Goal: Obtain resource: Obtain resource

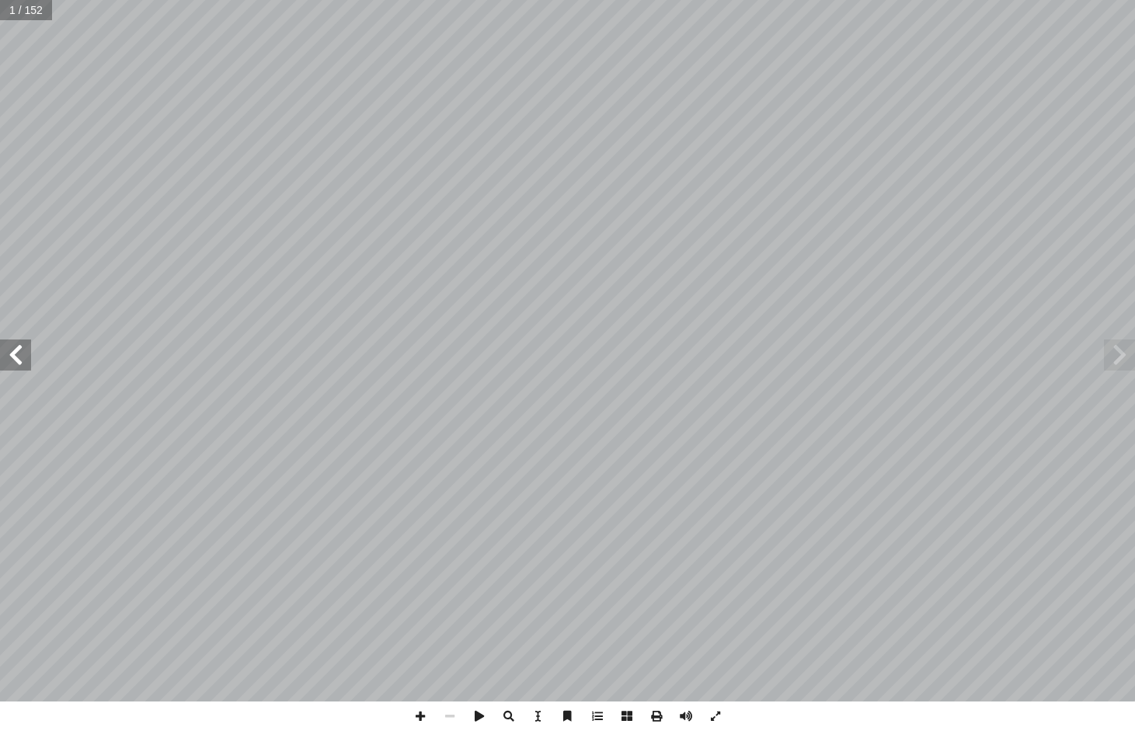
click at [1116, 354] on span at bounding box center [1119, 355] width 31 height 31
click at [1112, 354] on span at bounding box center [1119, 355] width 31 height 31
click at [19, 354] on span at bounding box center [15, 355] width 31 height 31
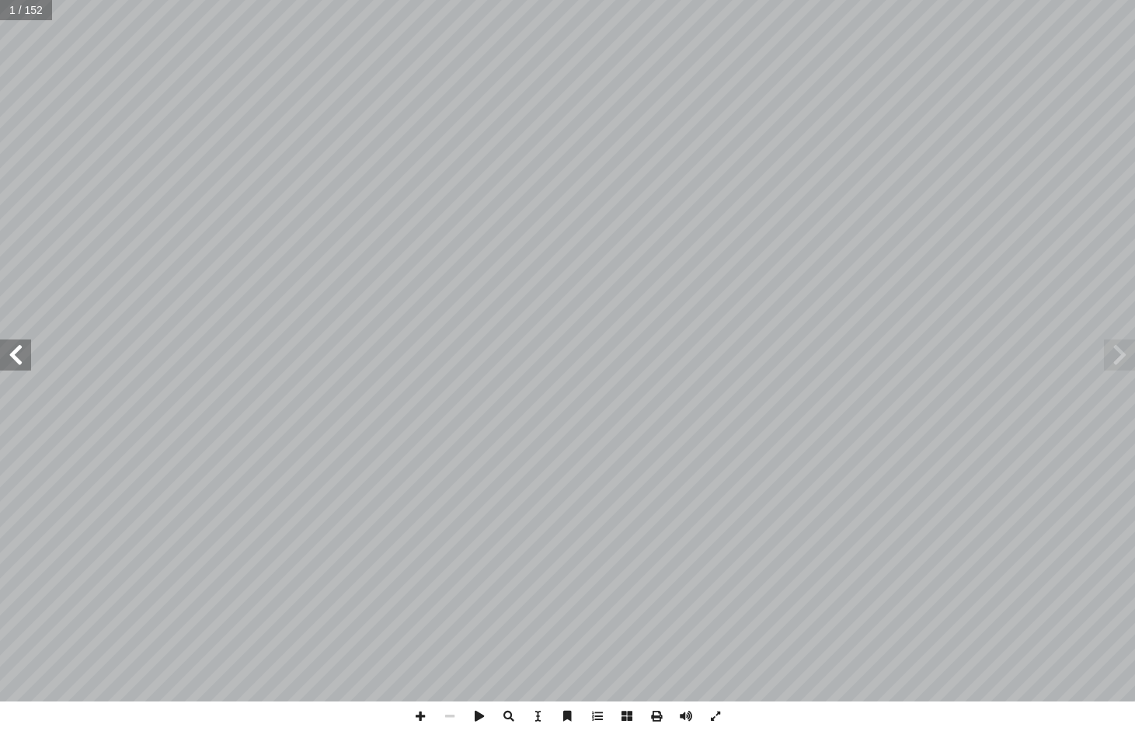
click at [19, 354] on span at bounding box center [15, 355] width 31 height 31
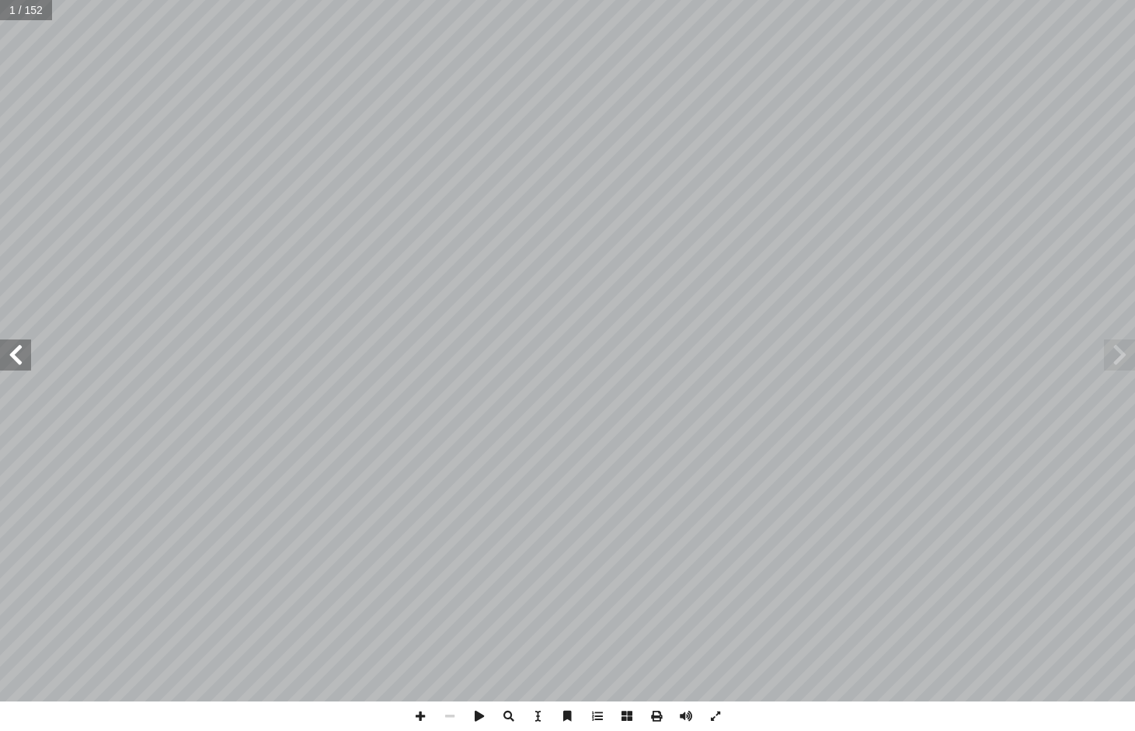
click at [19, 354] on span at bounding box center [15, 355] width 31 height 31
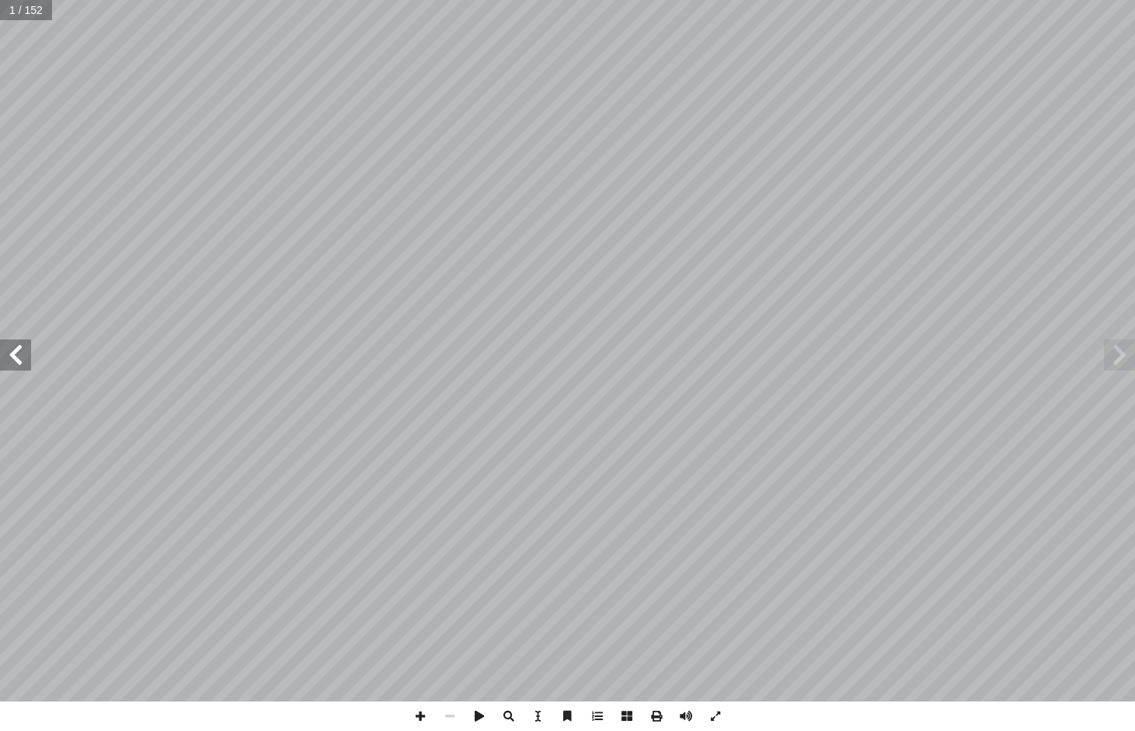
click at [19, 354] on span at bounding box center [15, 355] width 31 height 31
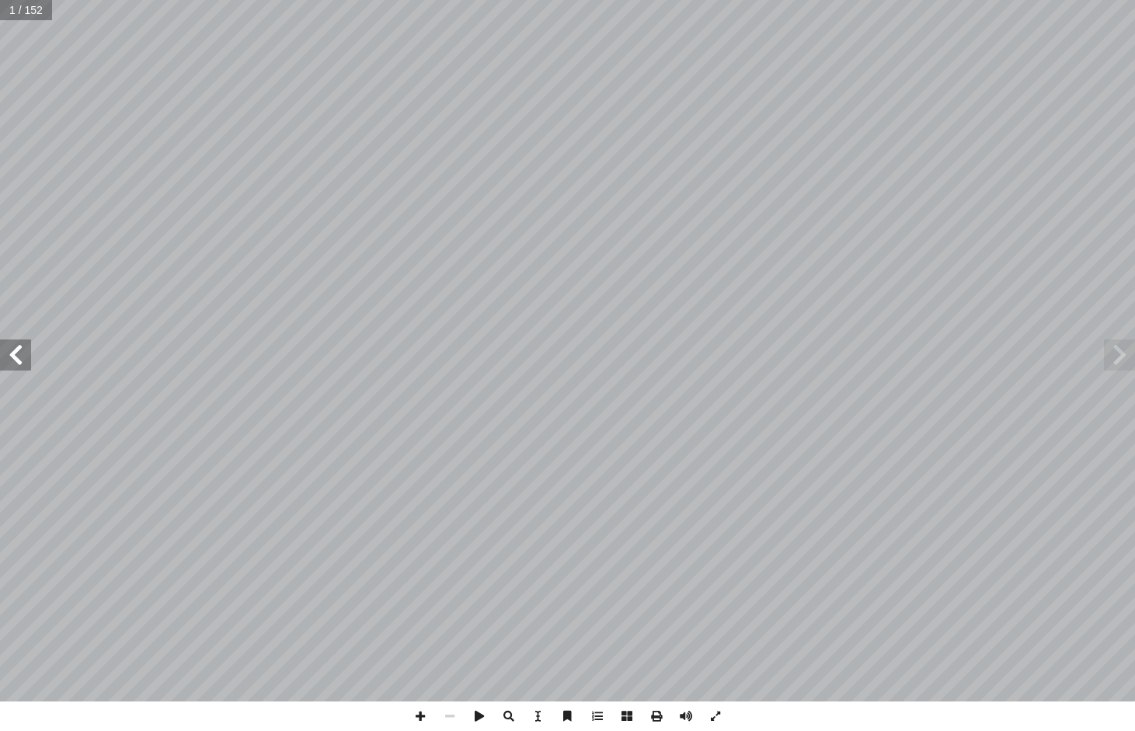
click at [19, 354] on span at bounding box center [15, 355] width 31 height 31
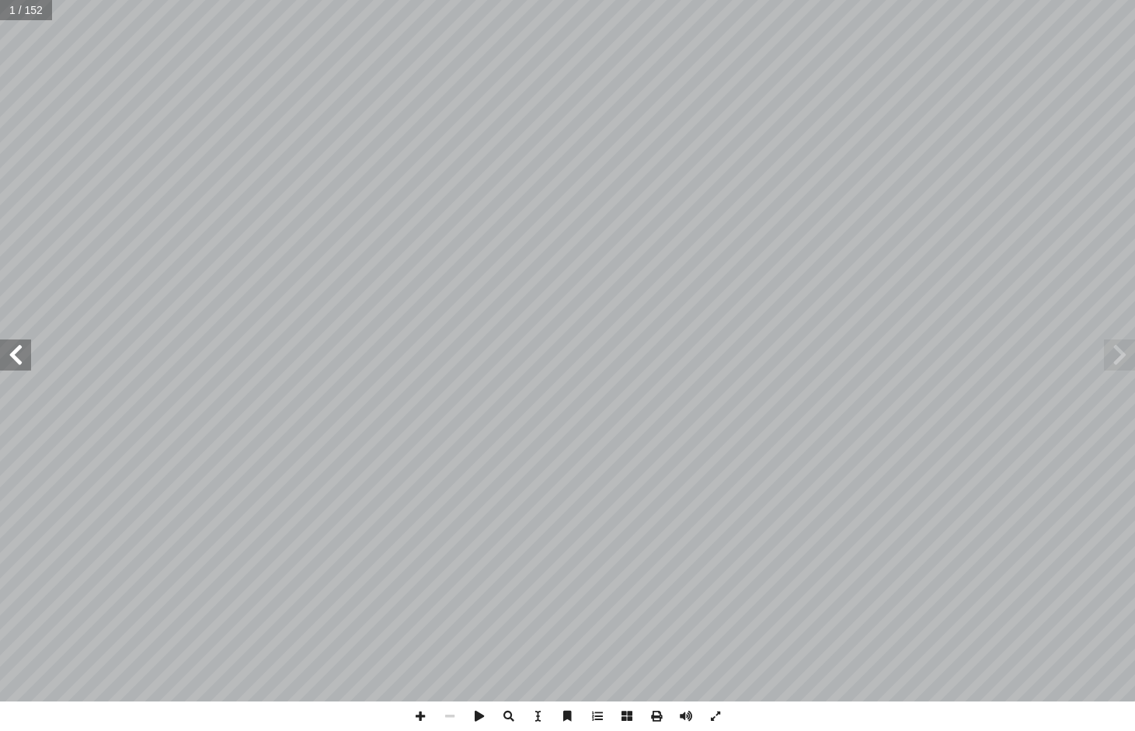
click at [19, 354] on span at bounding box center [15, 355] width 31 height 31
click at [17, 365] on span at bounding box center [15, 355] width 31 height 31
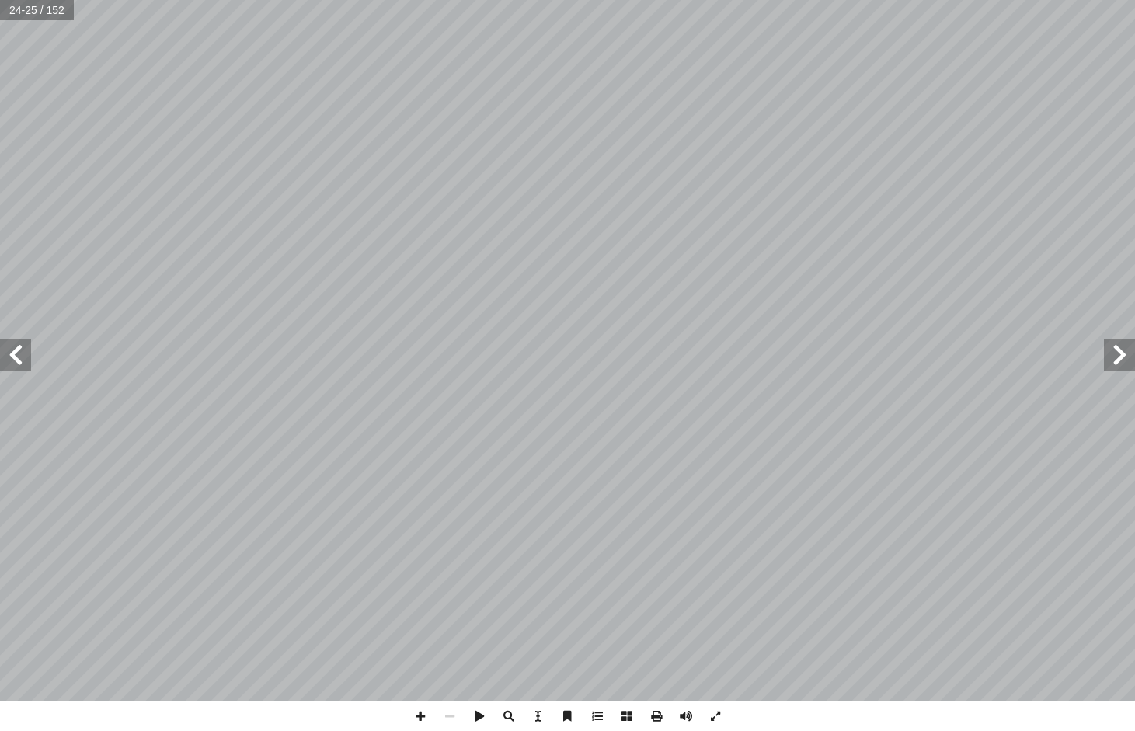
click at [17, 364] on span at bounding box center [15, 355] width 31 height 31
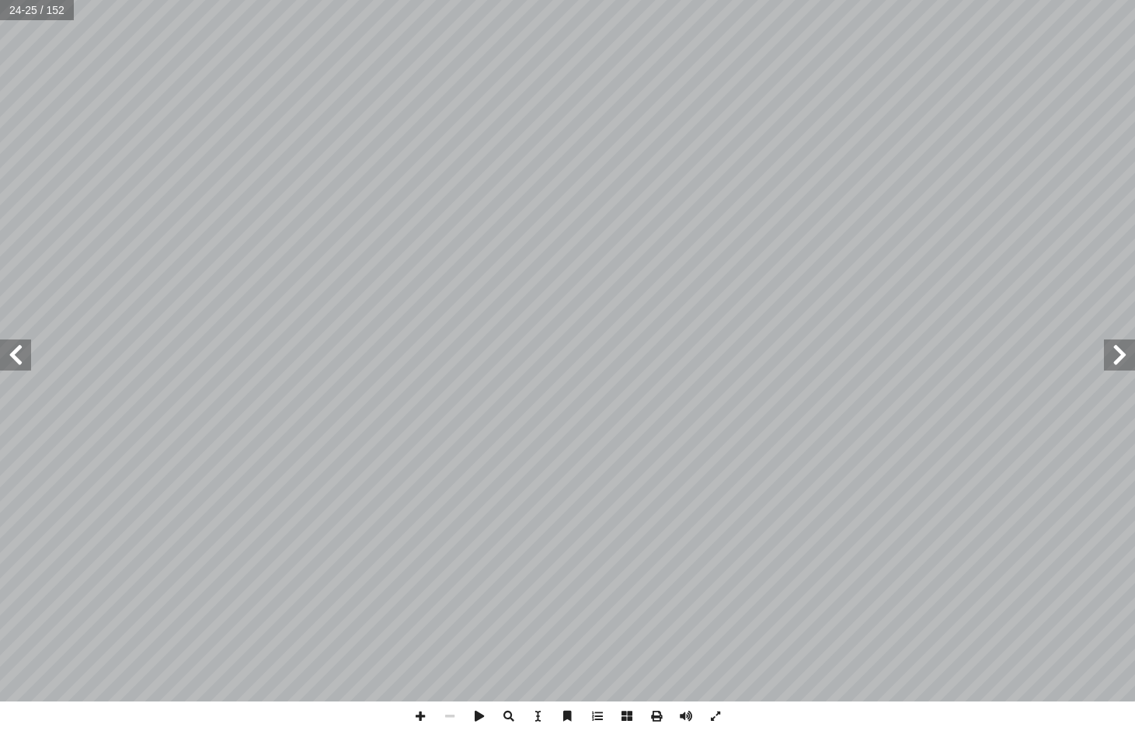
click at [17, 364] on span at bounding box center [15, 355] width 31 height 31
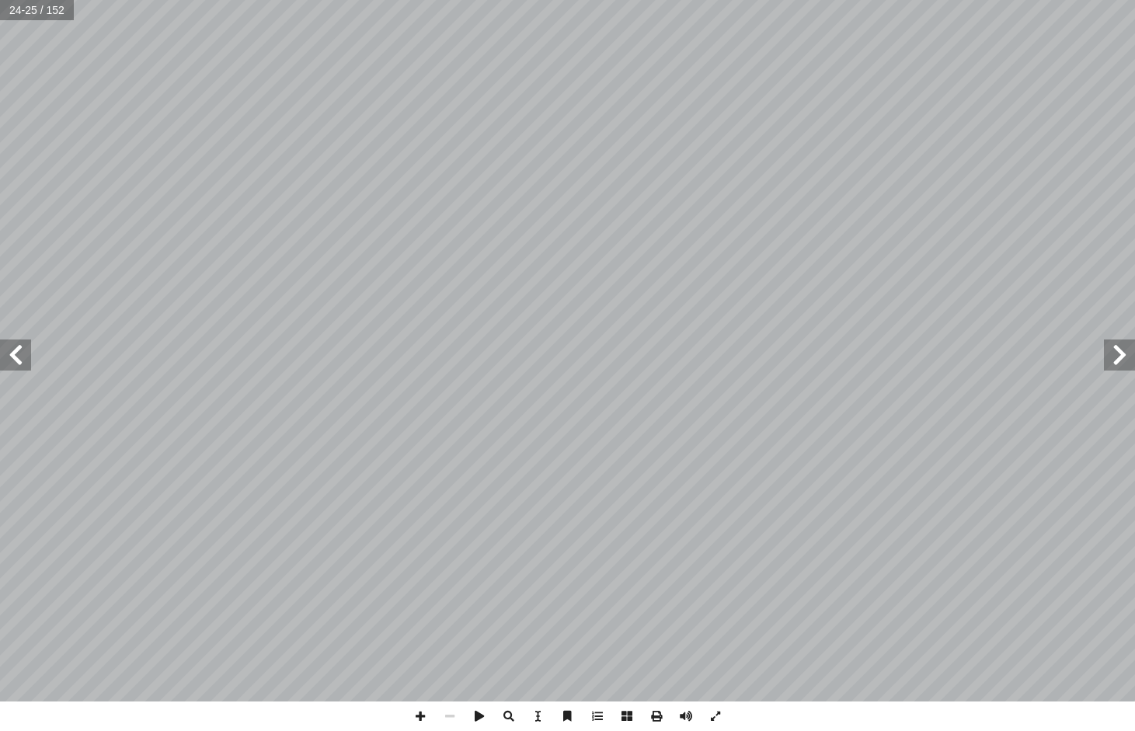
click at [17, 364] on span at bounding box center [15, 355] width 31 height 31
click at [1120, 356] on span at bounding box center [1119, 355] width 31 height 31
click at [1119, 354] on span at bounding box center [1119, 355] width 31 height 31
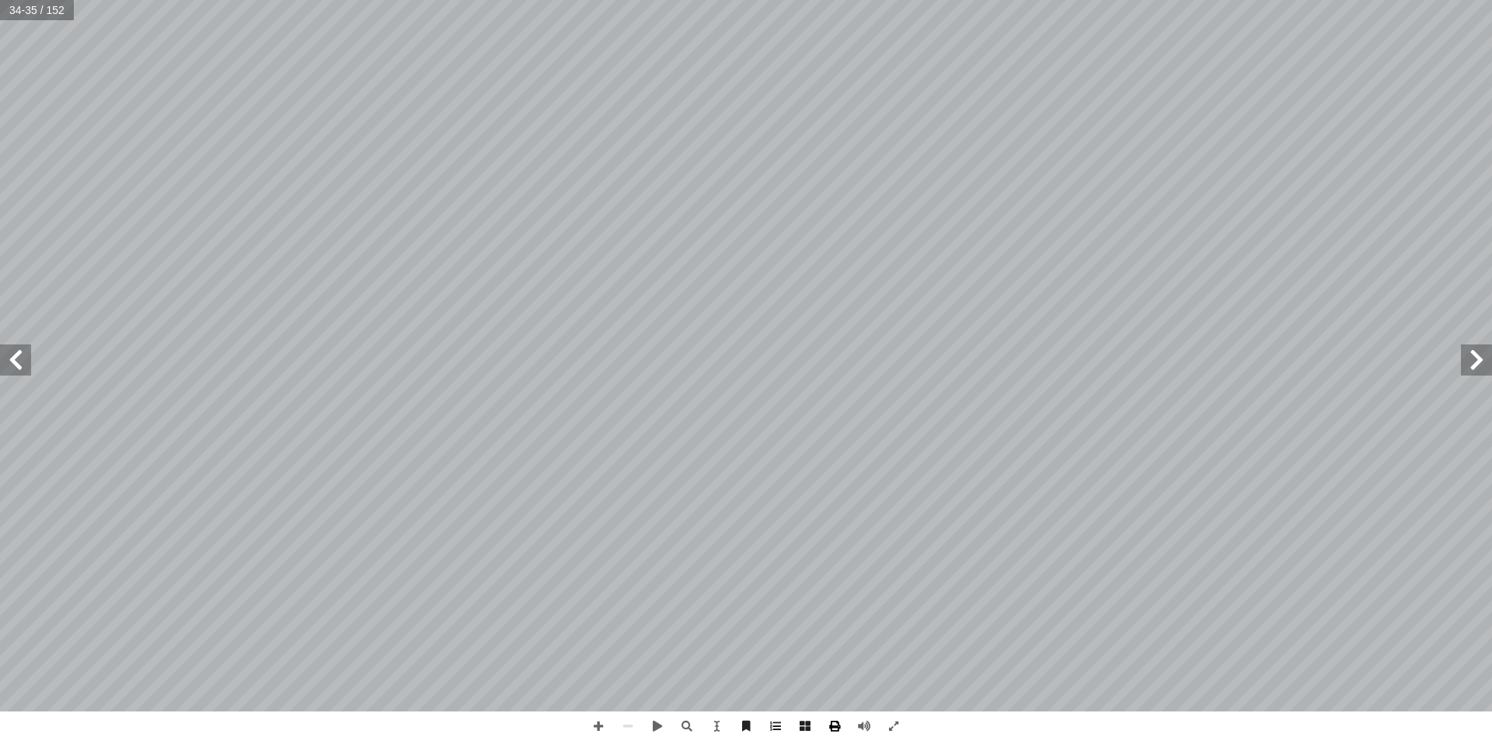
click at [830, 727] on span at bounding box center [835, 726] width 30 height 30
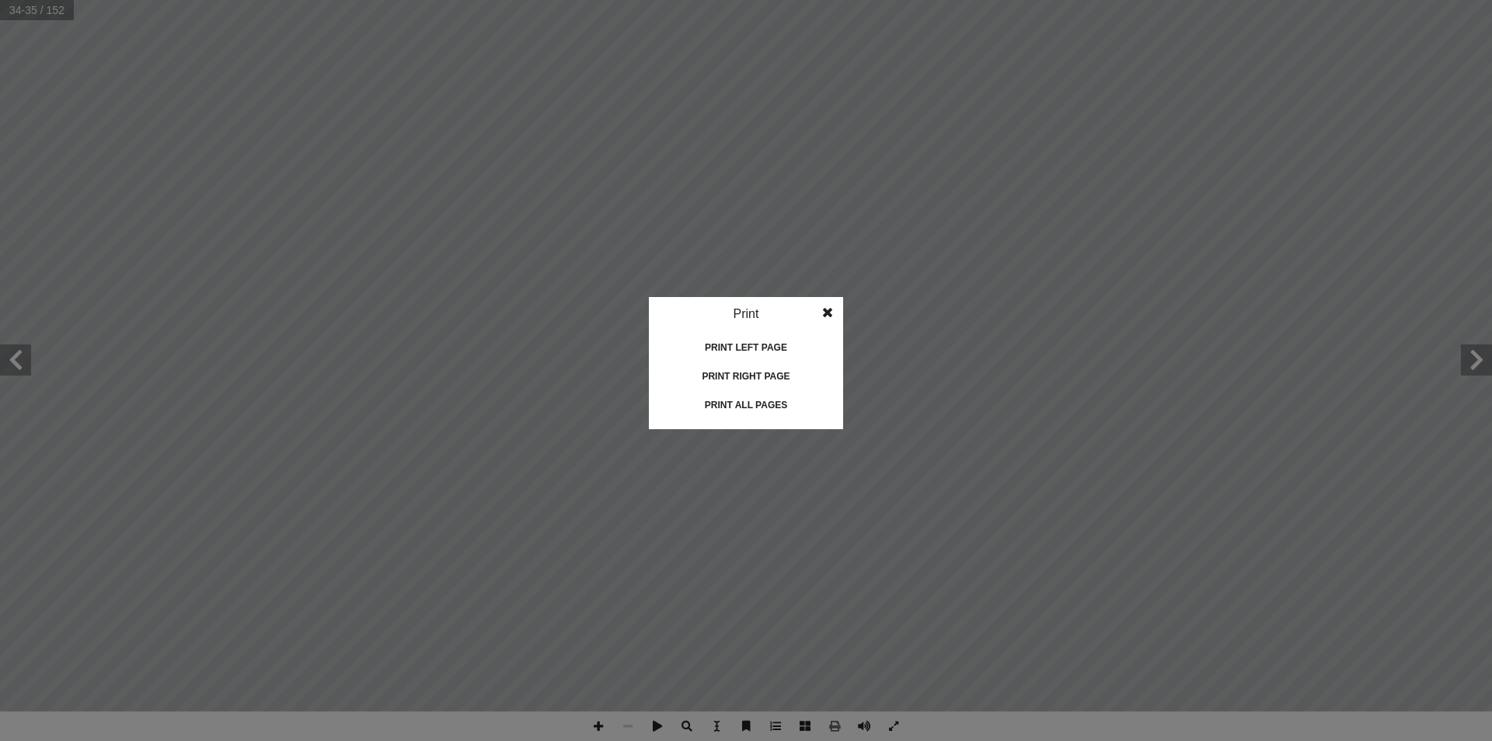
click at [733, 375] on div "Print right page" at bounding box center [745, 376] width 155 height 25
click at [827, 309] on span at bounding box center [828, 312] width 28 height 31
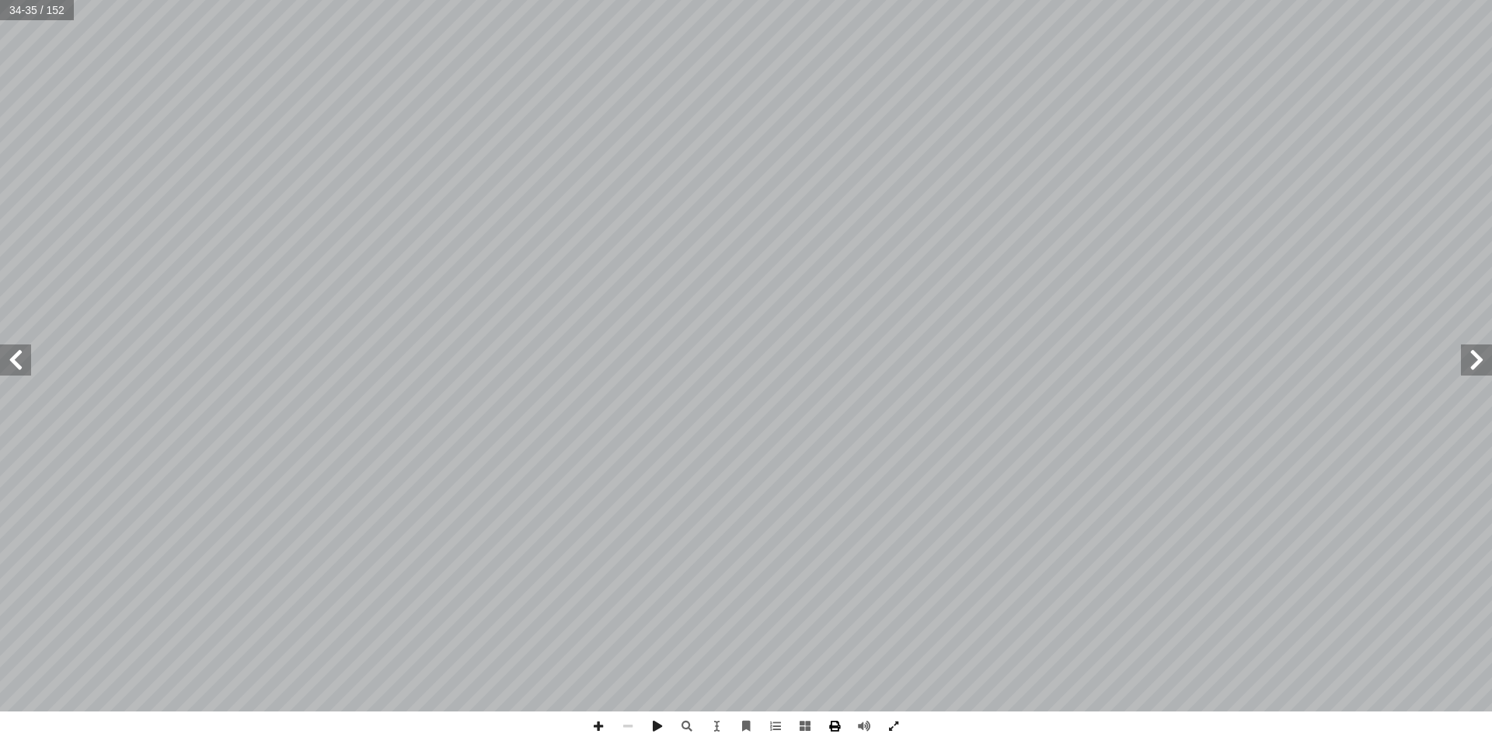
click at [834, 723] on span at bounding box center [835, 726] width 30 height 30
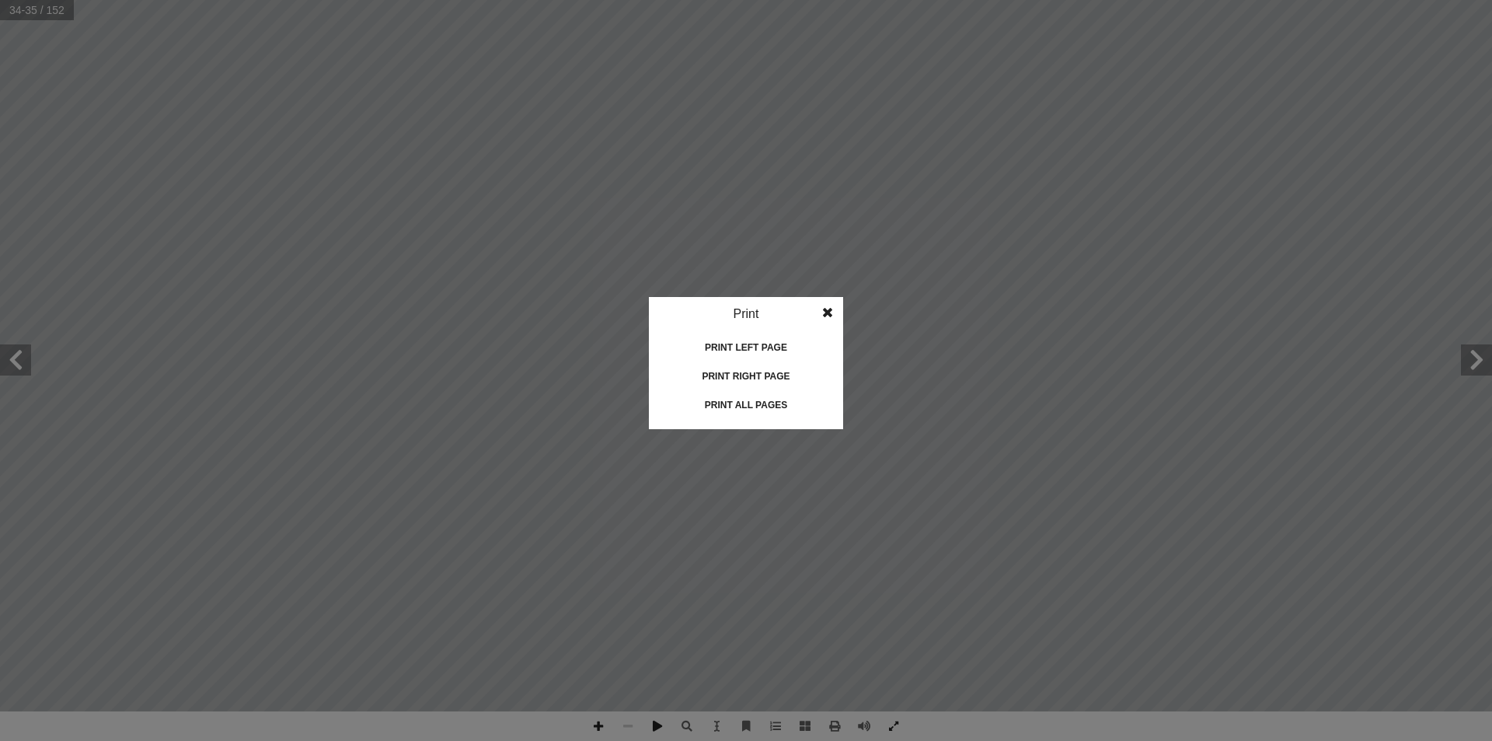
click at [726, 372] on div "Print right page" at bounding box center [745, 376] width 155 height 25
click at [739, 404] on div "Print all pages" at bounding box center [745, 404] width 155 height 25
